Goal: Transaction & Acquisition: Subscribe to service/newsletter

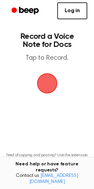
click at [47, 80] on span "button" at bounding box center [47, 83] width 19 height 19
click at [73, 13] on link "Log in" at bounding box center [72, 10] width 30 height 17
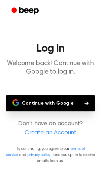
click at [42, 135] on link "Create an Account" at bounding box center [51, 132] width 88 height 9
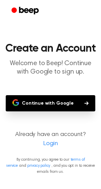
click at [55, 98] on button "Continue with Google" at bounding box center [51, 103] width 90 height 16
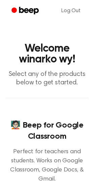
click at [43, 60] on h1 "Welcome winarko wy!" at bounding box center [46, 54] width 83 height 22
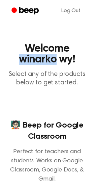
click at [43, 60] on h1 "Welcome winarko wy!" at bounding box center [46, 54] width 83 height 22
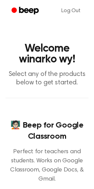
click at [46, 45] on h1 "Welcome winarko wy!" at bounding box center [46, 54] width 83 height 22
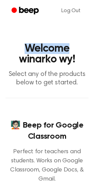
click at [46, 45] on h1 "Welcome winarko wy!" at bounding box center [46, 54] width 83 height 22
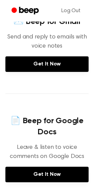
scroll to position [245, 0]
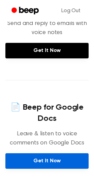
click at [48, 161] on link "Get It Now" at bounding box center [46, 161] width 83 height 16
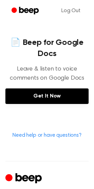
scroll to position [282, 0]
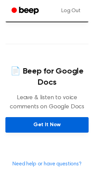
click at [56, 121] on link "Get It Now" at bounding box center [46, 125] width 83 height 16
click at [31, 120] on link "Get It Now" at bounding box center [46, 125] width 83 height 16
click at [46, 124] on link "Get It Now" at bounding box center [46, 125] width 83 height 16
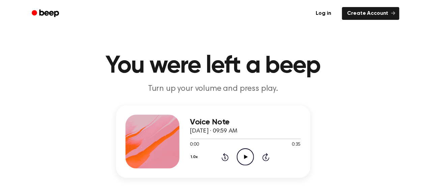
scroll to position [63, 0]
click at [357, 13] on link "Create Account" at bounding box center [370, 13] width 57 height 13
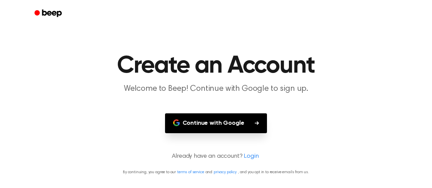
click at [216, 120] on button "Continue with Google" at bounding box center [216, 124] width 102 height 20
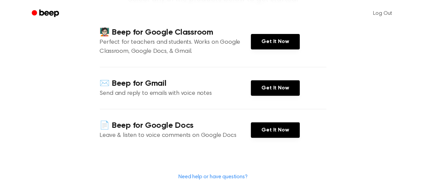
scroll to position [94, 0]
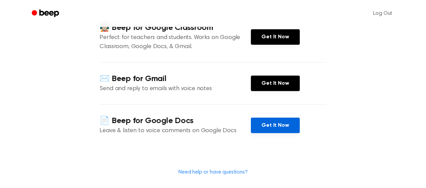
click at [268, 129] on link "Get It Now" at bounding box center [275, 126] width 49 height 16
